Goal: Task Accomplishment & Management: Use online tool/utility

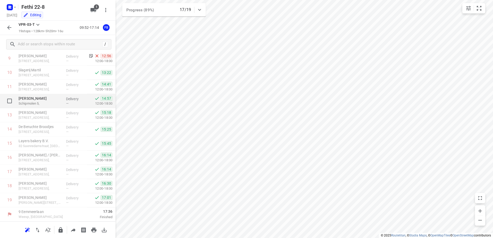
scroll to position [116, 0]
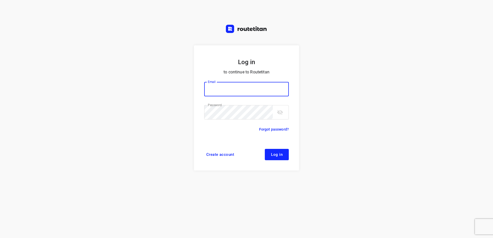
type input "horeca@kaddour.nl"
click at [277, 154] on span "Log in" at bounding box center [277, 155] width 12 height 4
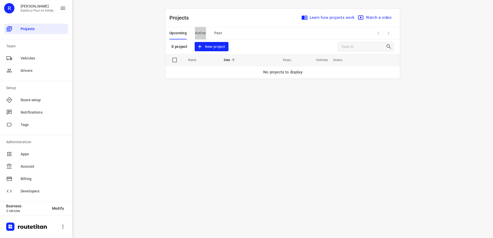
click at [202, 32] on span "Active" at bounding box center [200, 33] width 11 height 6
click at [218, 31] on span "Past" at bounding box center [218, 33] width 8 height 6
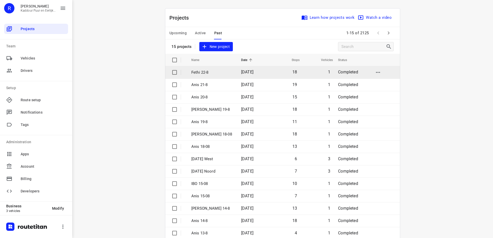
click at [244, 72] on span "[DATE]" at bounding box center [247, 72] width 12 height 5
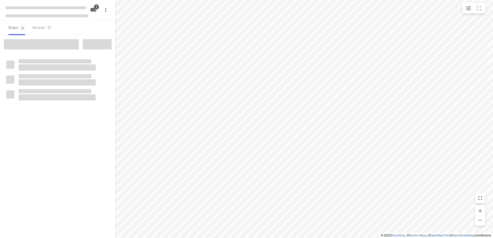
type input "distance"
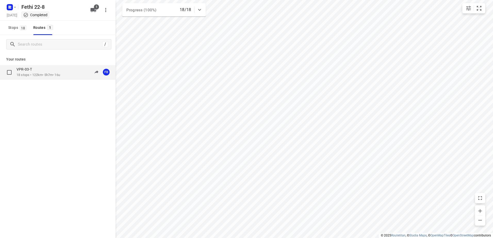
click at [60, 71] on div "VPR-03-T" at bounding box center [39, 70] width 44 height 6
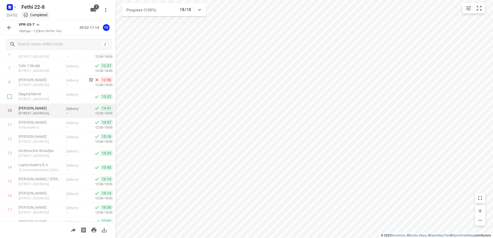
scroll to position [127, 0]
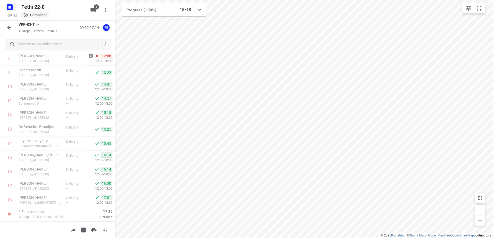
click at [9, 6] on icon "button" at bounding box center [9, 6] width 1 height 1
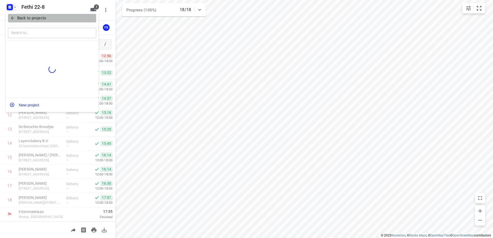
click at [10, 20] on icon "button" at bounding box center [12, 17] width 5 height 5
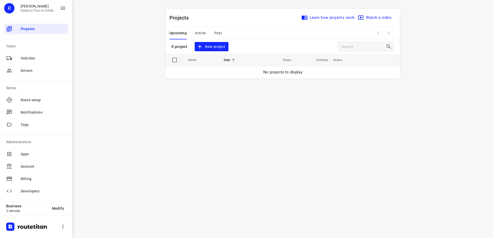
click at [220, 34] on span "Past" at bounding box center [218, 33] width 8 height 6
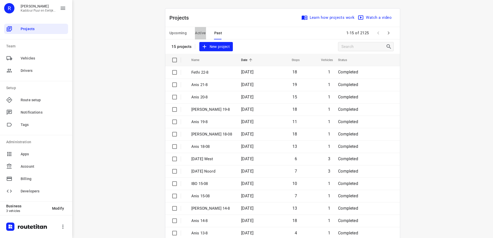
click at [195, 32] on span "Active" at bounding box center [200, 33] width 11 height 6
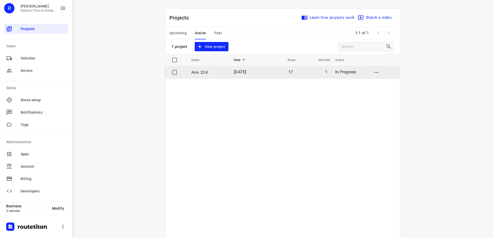
click at [246, 76] on td "[DATE]" at bounding box center [247, 72] width 34 height 12
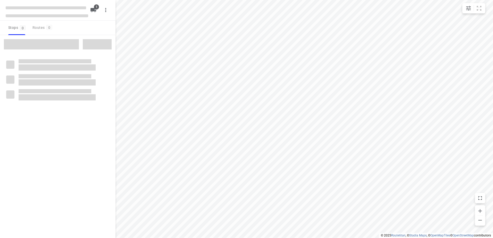
type input "distance"
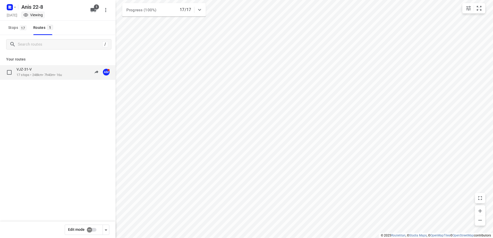
click at [68, 74] on div "VJZ-31-V 17 stops • 248km • 7h40m • 16u 10:30-19:38 AM" at bounding box center [66, 72] width 99 height 11
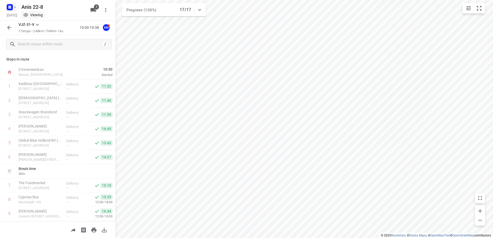
click at [9, 6] on icon "button" at bounding box center [9, 6] width 1 height 1
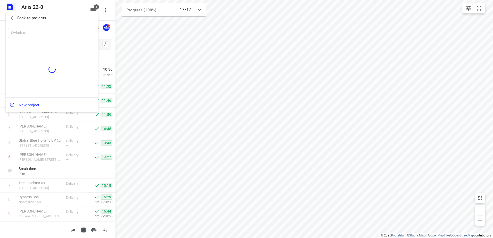
click at [10, 18] on icon "button" at bounding box center [12, 17] width 5 height 5
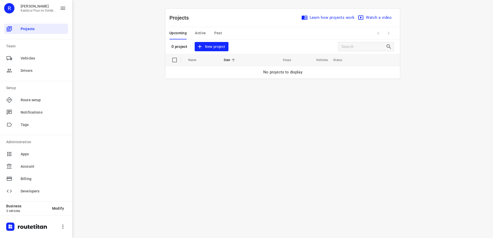
click at [212, 42] on button "New project" at bounding box center [212, 47] width 34 height 10
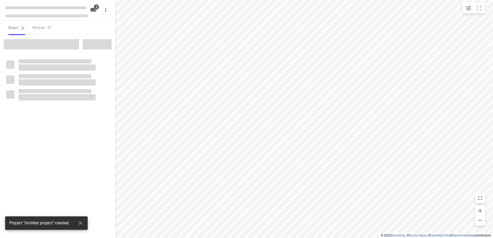
type input "distance"
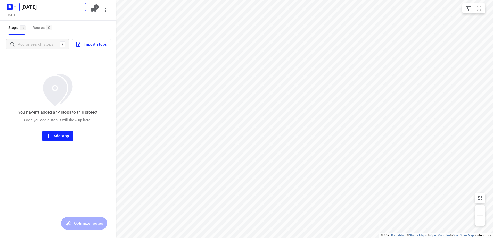
type input "[DATE]"
click at [79, 48] on span "Import stops" at bounding box center [91, 44] width 32 height 7
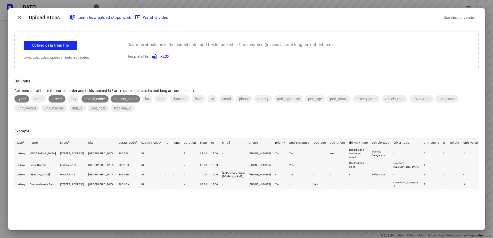
click at [460, 18] on div "Use simple version" at bounding box center [460, 17] width 35 height 9
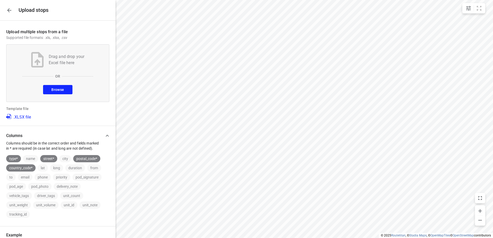
click at [67, 88] on button "Browse" at bounding box center [57, 89] width 29 height 9
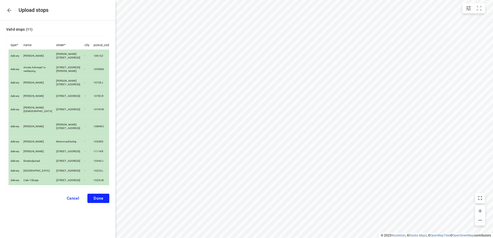
scroll to position [11, 0]
click at [89, 203] on button "Done" at bounding box center [98, 198] width 22 height 9
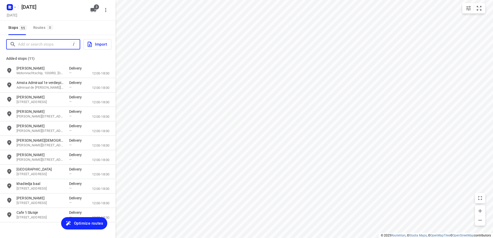
click at [44, 47] on input "Add or search stops" at bounding box center [44, 44] width 53 height 8
paste input "Krijn taconiskade"
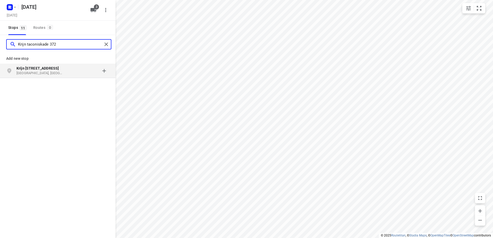
type input "Krijn taconiskade 372"
click at [50, 70] on b "Krijn [STREET_ADDRESS]" at bounding box center [38, 68] width 42 height 4
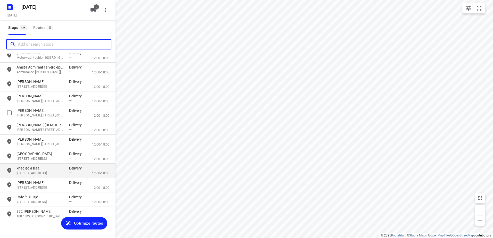
scroll to position [22, 0]
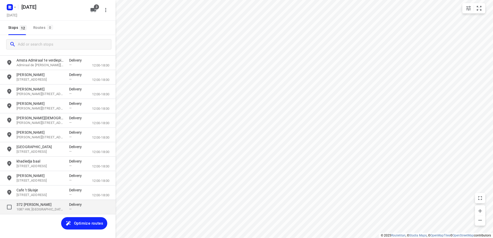
click at [51, 206] on p "372 [PERSON_NAME]" at bounding box center [40, 204] width 47 height 5
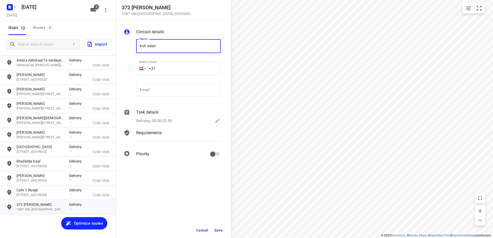
type input "Koh asian"
click at [219, 228] on button "Save" at bounding box center [218, 230] width 13 height 9
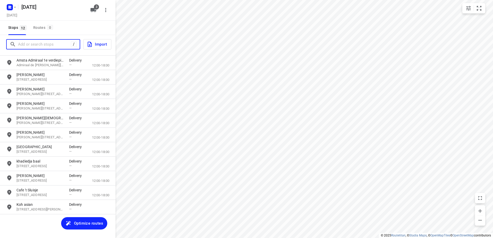
click at [43, 46] on input "Add or search stops" at bounding box center [44, 44] width 53 height 8
paste input "Maritzstraat"
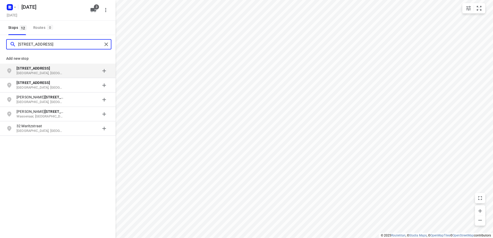
type input "[STREET_ADDRESS]"
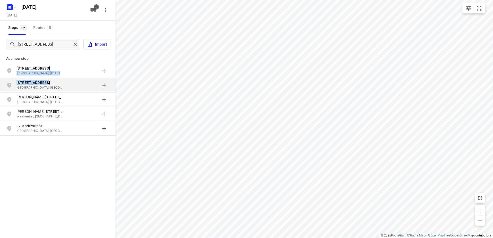
drag, startPoint x: 49, startPoint y: 69, endPoint x: 50, endPoint y: 81, distance: 11.6
click at [50, 81] on div "Add [GEOGRAPHIC_DATA][PERSON_NAME], Nederland [STREET_ADDRESS] [PERSON_NAME][ST…" at bounding box center [58, 92] width 116 height 87
click at [50, 81] on p "[STREET_ADDRESS]" at bounding box center [40, 82] width 47 height 5
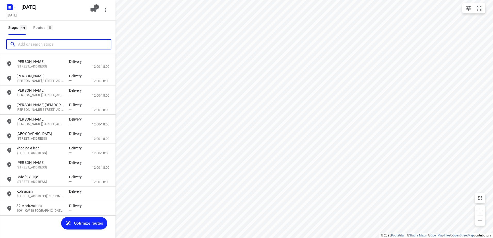
scroll to position [37, 0]
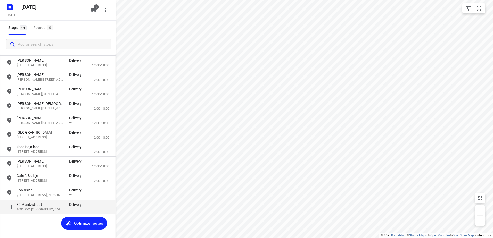
click at [44, 207] on p "1091 KW, [GEOGRAPHIC_DATA], [GEOGRAPHIC_DATA]" at bounding box center [40, 209] width 47 height 5
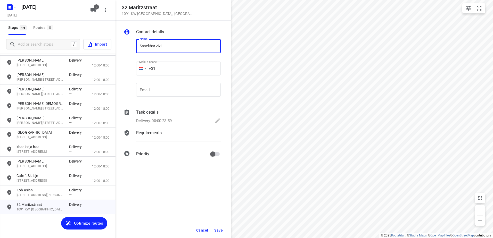
type input "Snackbar zizi"
click at [224, 231] on button "Save" at bounding box center [218, 230] width 13 height 9
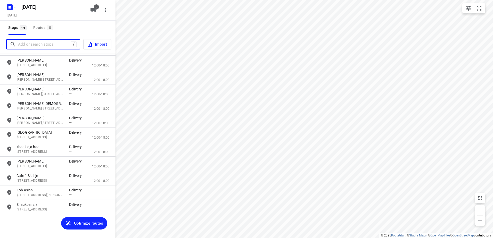
click at [37, 45] on input "Add or search stops" at bounding box center [44, 44] width 53 height 8
paste input "Pampuslaan"
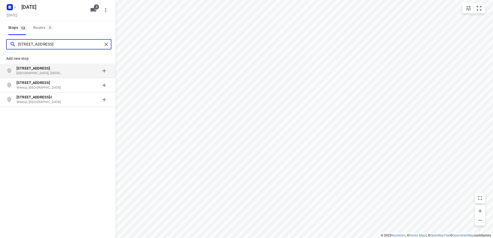
type input "[STREET_ADDRESS]"
click at [49, 68] on p "[STREET_ADDRESS]" at bounding box center [40, 68] width 47 height 5
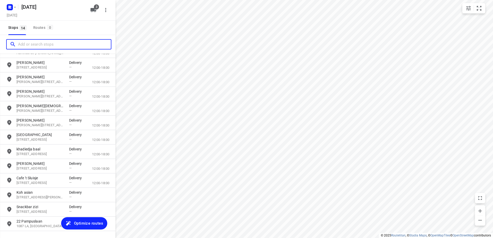
scroll to position [51, 0]
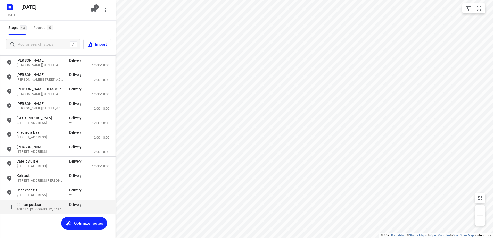
click at [50, 206] on p "22 Pampuslaan" at bounding box center [40, 204] width 47 height 5
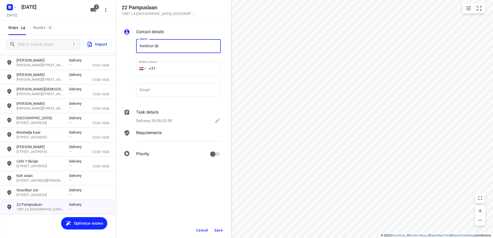
type input "Kaddour IJburg"
click at [221, 232] on span "Save" at bounding box center [218, 230] width 9 height 4
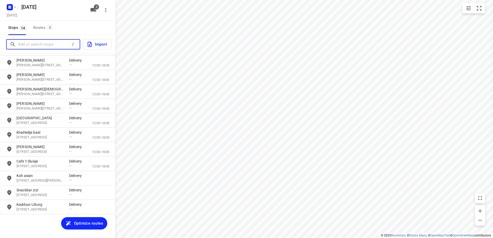
click at [39, 44] on input "Add or search stops" at bounding box center [43, 44] width 51 height 8
paste input "[GEOGRAPHIC_DATA]"
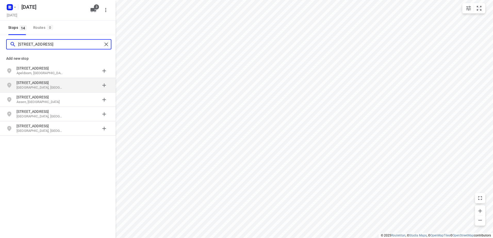
type input "[STREET_ADDRESS]"
click at [51, 83] on p "[STREET_ADDRESS]" at bounding box center [40, 82] width 47 height 5
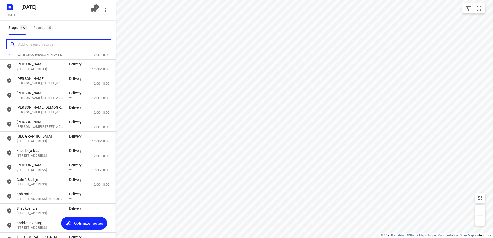
scroll to position [66, 0]
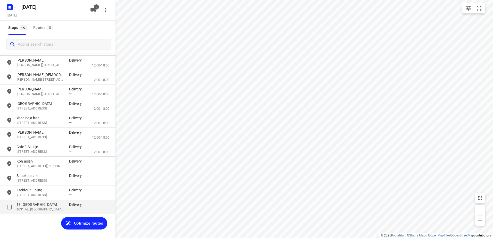
click at [33, 213] on div "13 [STREET_ADDRESS] Delivery —" at bounding box center [58, 207] width 116 height 14
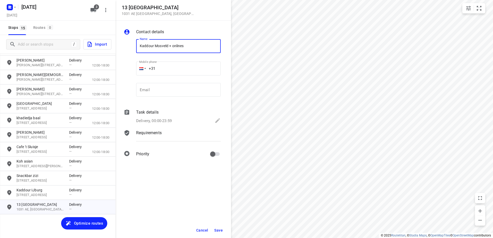
type input "Kaddour Mosveld + onlines"
click at [213, 230] on button "Save" at bounding box center [218, 230] width 13 height 9
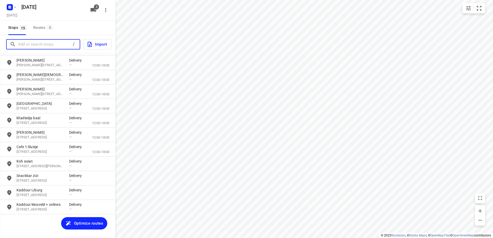
click at [35, 46] on input "Add or search stops" at bounding box center [44, 44] width 53 height 8
paste input "IJburglaan"
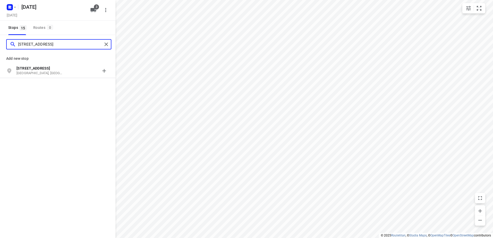
type input "[STREET_ADDRESS]"
click at [49, 70] on p "[STREET_ADDRESS]" at bounding box center [40, 68] width 47 height 5
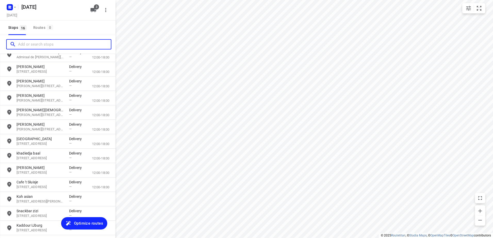
scroll to position [80, 0]
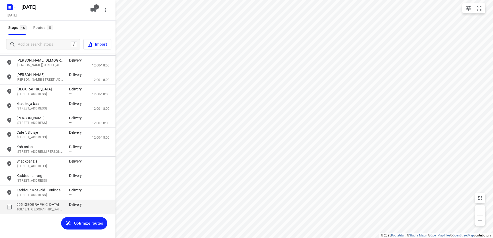
click at [52, 206] on p "905 [GEOGRAPHIC_DATA]" at bounding box center [40, 204] width 47 height 5
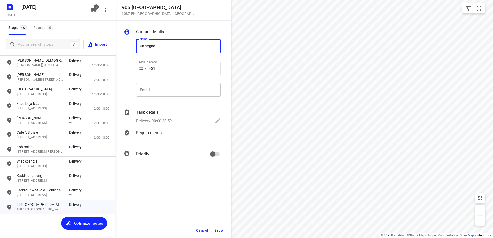
type input "Un sogno ([PERSON_NAME]) [PHONE_NUMBER]"
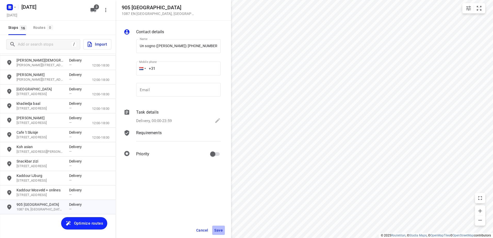
click at [221, 228] on button "Save" at bounding box center [218, 230] width 13 height 9
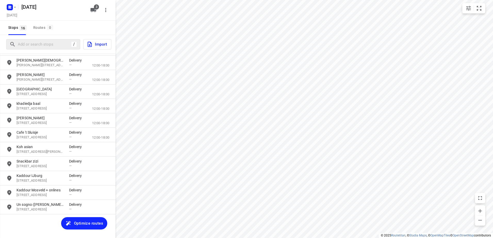
click at [37, 48] on div "/" at bounding box center [43, 44] width 74 height 10
click at [32, 45] on input "Add or search stops" at bounding box center [44, 44] width 53 height 8
paste input "[PERSON_NAME]"
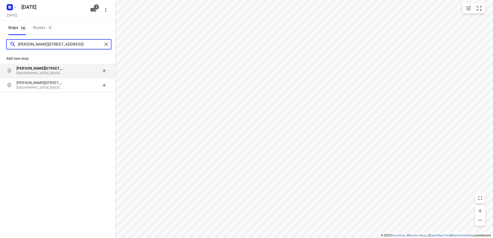
type input "[PERSON_NAME][STREET_ADDRESS]"
click at [51, 71] on p "[GEOGRAPHIC_DATA], [GEOGRAPHIC_DATA]" at bounding box center [40, 73] width 47 height 5
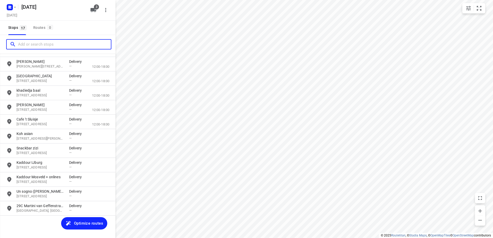
scroll to position [95, 0]
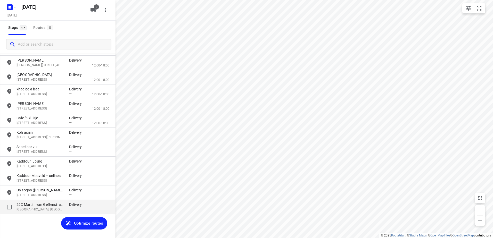
click at [38, 204] on p "29C Martini van Geffenstraat" at bounding box center [40, 204] width 47 height 5
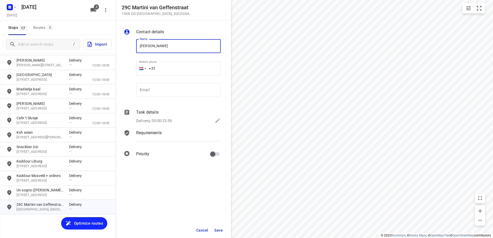
type input "Kaddour osdorp + online's ophalen"
click at [221, 227] on button "Save" at bounding box center [218, 230] width 13 height 9
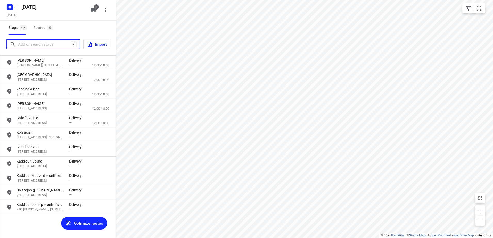
click at [29, 45] on input "Add or search stops" at bounding box center [44, 44] width 53 height 8
paste input "Bos en Lommerplein"
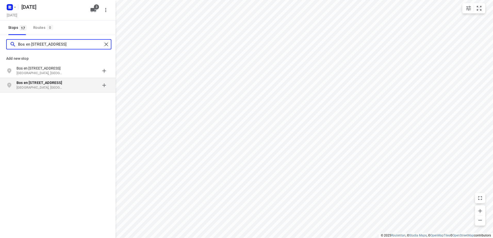
type input "Bos en [STREET_ADDRESS]"
click at [57, 81] on b "Bos en [STREET_ADDRESS]" at bounding box center [40, 83] width 46 height 4
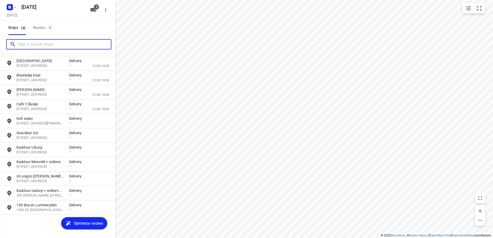
scroll to position [109, 0]
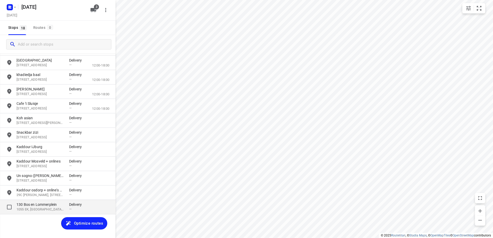
click at [52, 205] on p "130 Bos en Lommerplein" at bounding box center [40, 204] width 47 height 5
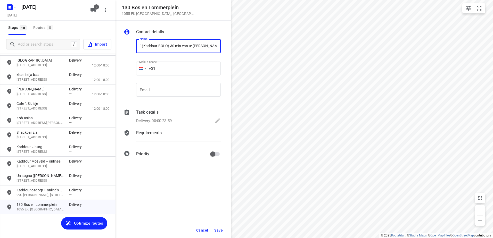
scroll to position [0, 14]
type input "Kala B.V. (Kaddour BOLO) 30 min van te [PERSON_NAME] op"
click at [194, 70] on input "+31" at bounding box center [178, 69] width 85 height 14
paste input "651704749"
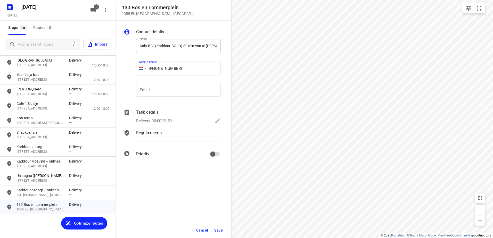
type input "[PHONE_NUMBER]"
click at [210, 47] on input "Kala B.V. (Kaddour BOLO) 30 min van te [PERSON_NAME] op" at bounding box center [178, 46] width 85 height 14
paste input "6 51704749"
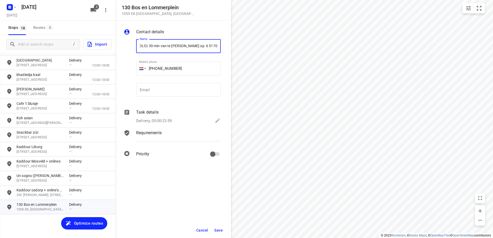
click at [198, 45] on input "Kala B.V. (Kaddour BOLO) 30 min van te [PERSON_NAME] op 6 51704749" at bounding box center [178, 46] width 85 height 14
type input "Kala B.V. ([PERSON_NAME]) 30 min van te [PERSON_NAME] op 06 51704749"
click at [215, 236] on div "Cancel Save" at bounding box center [174, 230] width 116 height 15
click at [217, 231] on span "Save" at bounding box center [218, 230] width 9 height 4
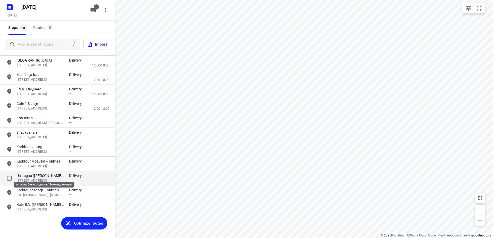
click at [35, 174] on p "Un sogno ([PERSON_NAME]) [PHONE_NUMBER]" at bounding box center [40, 175] width 47 height 5
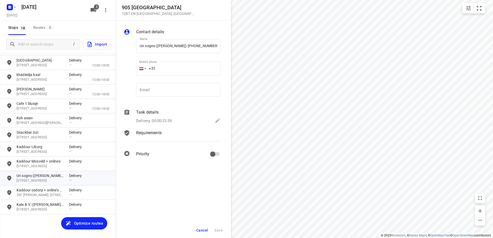
click at [174, 71] on input "+31" at bounding box center [178, 69] width 85 height 14
paste input "611201512"
click at [157, 68] on input "[PHONE_NUMBER]" at bounding box center [178, 69] width 85 height 14
type input "[PHONE_NUMBER]"
click at [221, 230] on span "Save" at bounding box center [218, 230] width 9 height 4
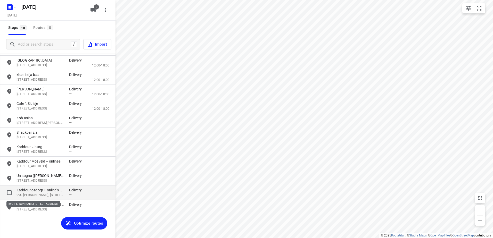
click at [47, 195] on p "29C [PERSON_NAME], [STREET_ADDRESS]" at bounding box center [40, 195] width 47 height 5
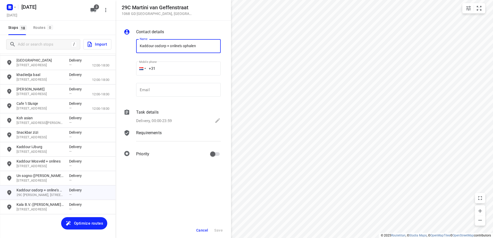
click at [178, 72] on input "+31" at bounding box center [178, 69] width 85 height 14
paste input "633525455"
type input "[PHONE_NUMBER]"
click at [218, 232] on span "Save" at bounding box center [218, 230] width 9 height 4
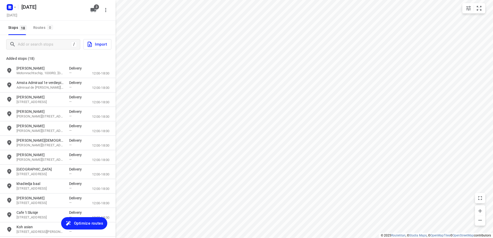
click at [94, 221] on span "Optimize routes" at bounding box center [88, 223] width 29 height 7
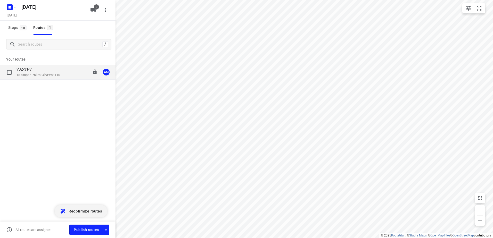
click at [63, 79] on div "VJZ-31-V 18 stops • 76km • 4h39m • 11u 10:30-15:09 AM" at bounding box center [58, 72] width 116 height 14
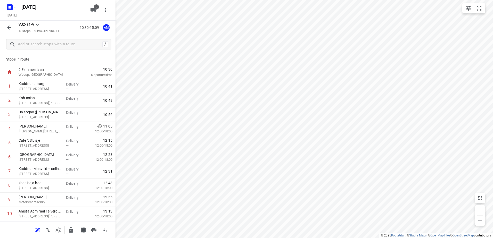
click at [8, 32] on button "button" at bounding box center [9, 27] width 10 height 10
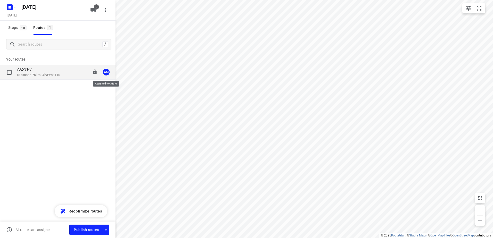
click at [108, 72] on div "AM" at bounding box center [106, 72] width 7 height 7
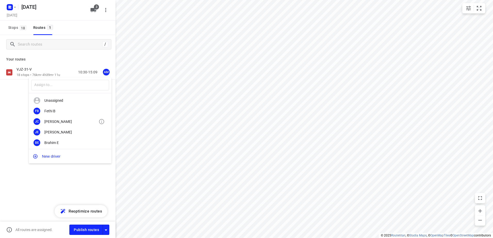
click at [84, 118] on div "JC Jermaine C" at bounding box center [70, 121] width 83 height 11
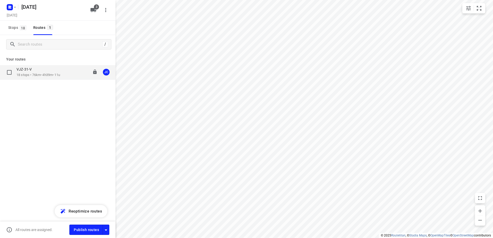
click at [60, 73] on p "18 stops • 76km • 4h39m • 11u" at bounding box center [39, 75] width 44 height 5
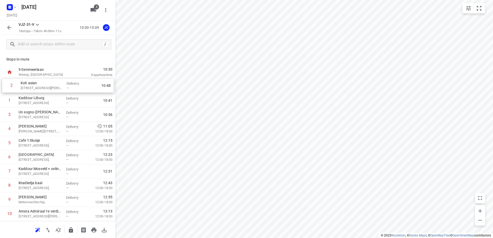
drag, startPoint x: 50, startPoint y: 104, endPoint x: 94, endPoint y: 91, distance: 46.3
click at [52, 87] on div "1 Kaddour IJburg 22 Pampuslaan, [GEOGRAPHIC_DATA] Delivery — 10:41 2 Koh asian …" at bounding box center [58, 206] width 116 height 255
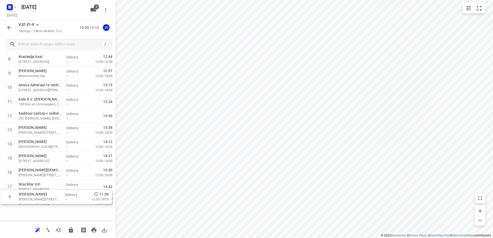
scroll to position [127, 0]
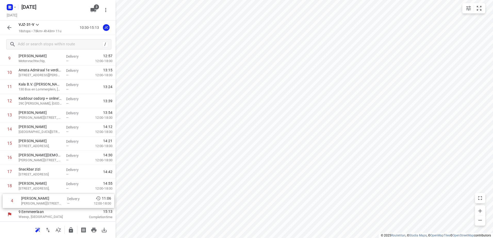
drag, startPoint x: 50, startPoint y: 130, endPoint x: 53, endPoint y: 205, distance: 75.3
click at [52, 205] on div "1 Koh asian 372 [PERSON_NAME], [GEOGRAPHIC_DATA] Delivery — 10:42 2 [GEOGRAPHIC…" at bounding box center [58, 79] width 116 height 255
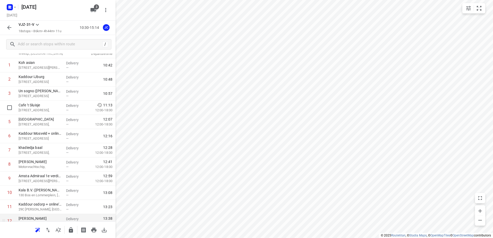
scroll to position [0, 0]
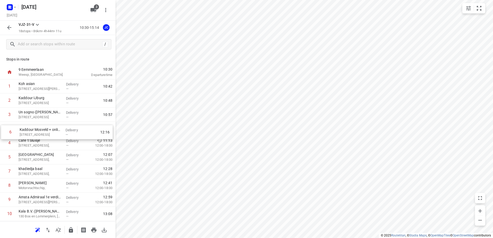
drag, startPoint x: 57, startPoint y: 161, endPoint x: 58, endPoint y: 133, distance: 27.4
click at [58, 133] on div "1 Koh asian 372 [PERSON_NAME], [GEOGRAPHIC_DATA] Delivery — 10:42 2 [GEOGRAPHIC…" at bounding box center [58, 206] width 116 height 255
drag, startPoint x: 56, startPoint y: 158, endPoint x: 57, endPoint y: 143, distance: 15.0
click at [57, 143] on div "1 Koh asian 372 [PERSON_NAME], [GEOGRAPHIC_DATA] Delivery — 10:42 2 [GEOGRAPHIC…" at bounding box center [58, 206] width 116 height 255
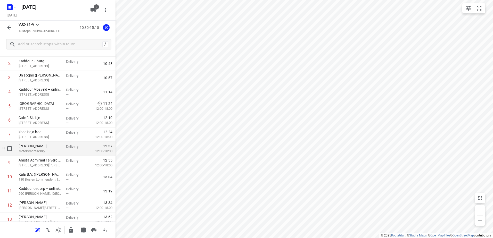
scroll to position [52, 0]
drag, startPoint x: 59, startPoint y: 179, endPoint x: 61, endPoint y: 147, distance: 31.8
click at [61, 147] on div "1 Koh asian 372 [PERSON_NAME], [GEOGRAPHIC_DATA] Delivery — 10:42 2 [GEOGRAPHIC…" at bounding box center [58, 155] width 116 height 255
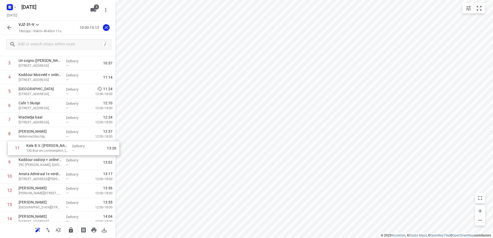
drag, startPoint x: 47, startPoint y: 177, endPoint x: 56, endPoint y: 146, distance: 31.9
click at [56, 146] on div "1 Koh asian 372 [PERSON_NAME], [GEOGRAPHIC_DATA] Delivery — 10:42 2 [GEOGRAPHIC…" at bounding box center [58, 155] width 116 height 255
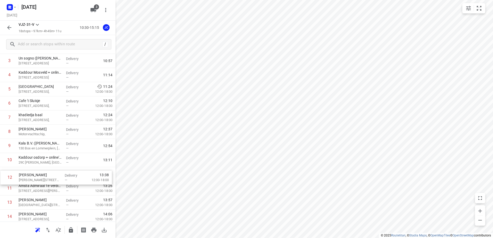
drag, startPoint x: 47, startPoint y: 191, endPoint x: 47, endPoint y: 170, distance: 20.9
click at [47, 170] on div "1 Koh asian 372 [PERSON_NAME], [GEOGRAPHIC_DATA] Delivery — 10:42 2 [GEOGRAPHIC…" at bounding box center [58, 153] width 116 height 255
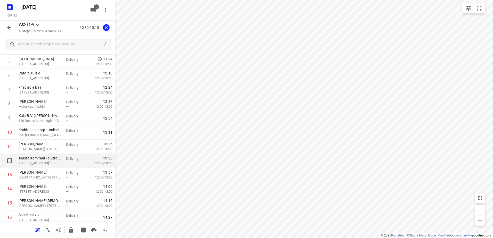
scroll to position [127, 0]
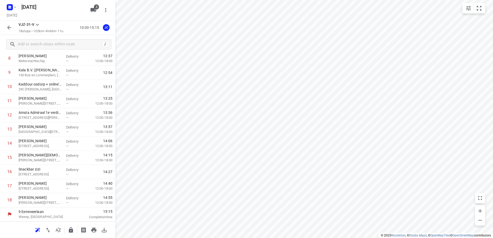
click at [11, 29] on icon "button" at bounding box center [9, 27] width 6 height 6
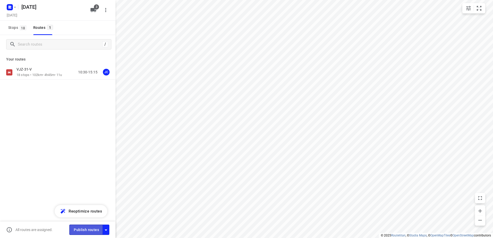
click at [87, 230] on span "Publish routes" at bounding box center [86, 230] width 25 height 6
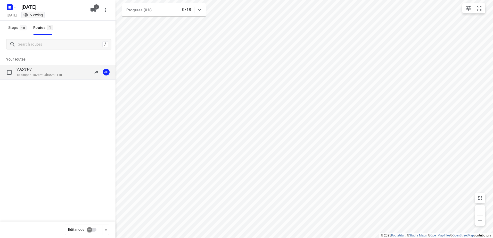
click at [66, 76] on div "VJZ-31-V 18 stops • 102km • 4h45m • 11u 10:30-15:15 JC" at bounding box center [66, 72] width 99 height 11
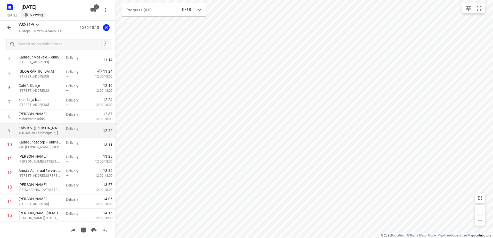
scroll to position [77, 0]
